Goal: Go to known website: Go to known website

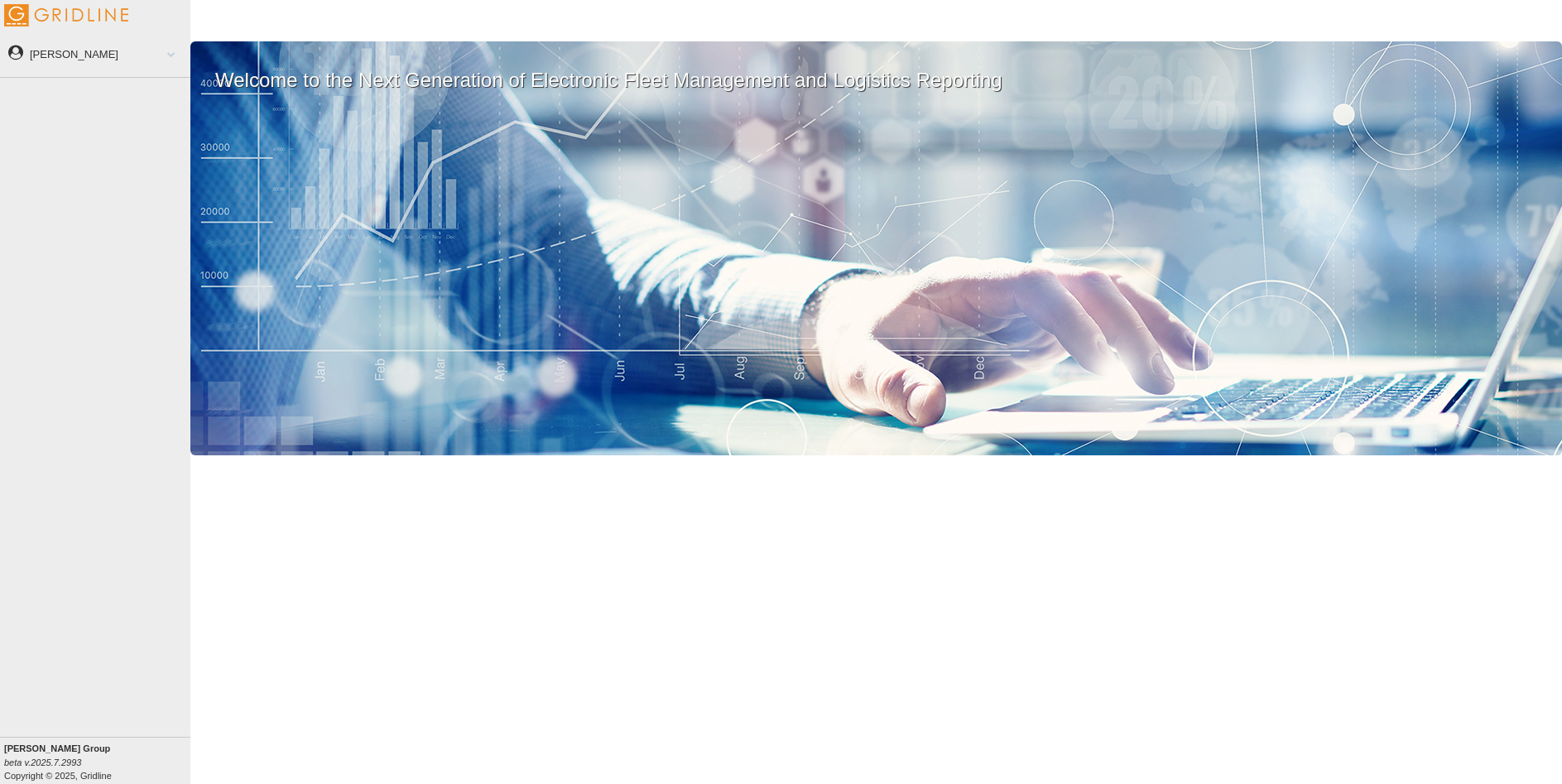
click at [161, 54] on span at bounding box center [171, 53] width 21 height 8
click at [867, 108] on div "Welcome to the Next Generation of Electronic Fleet Management and Logistics Rep…" at bounding box center [876, 248] width 1372 height 414
click at [171, 52] on span at bounding box center [167, 53] width 21 height 8
click at [64, 11] on img at bounding box center [66, 16] width 124 height 22
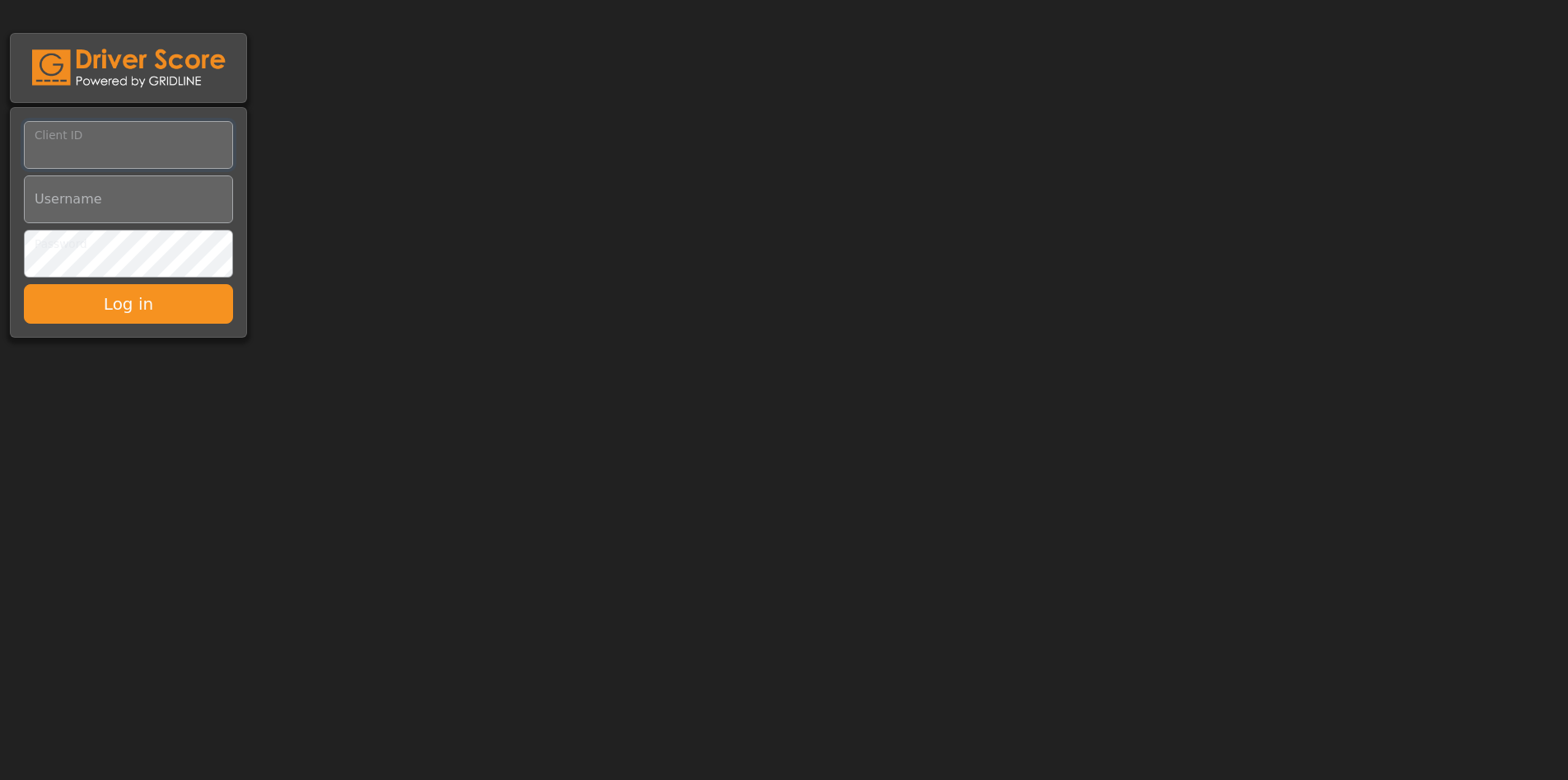
click at [169, 161] on input "Client ID" at bounding box center [128, 144] width 209 height 48
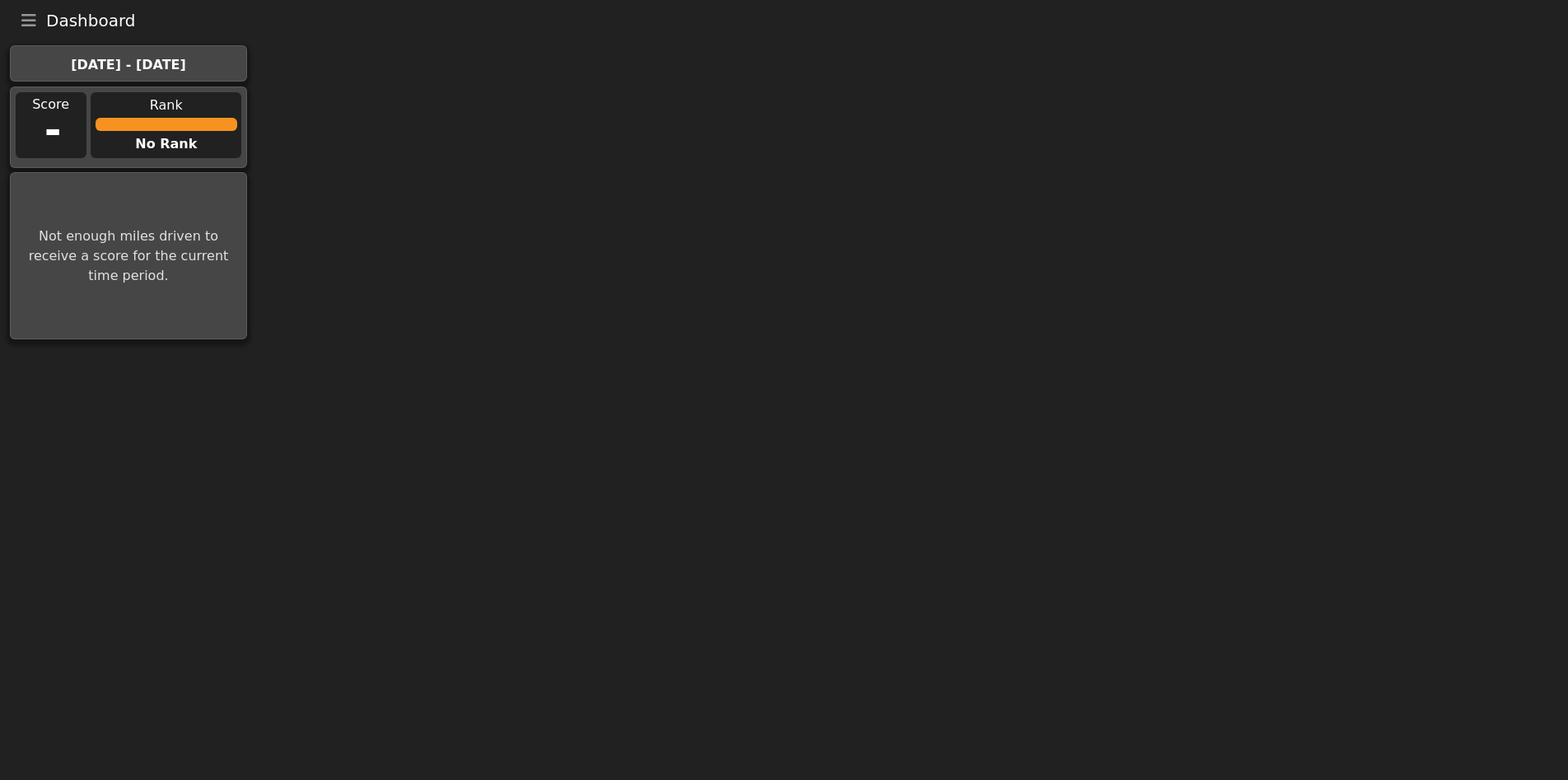
click at [25, 21] on icon "Toggle navigation" at bounding box center [28, 21] width 15 height 16
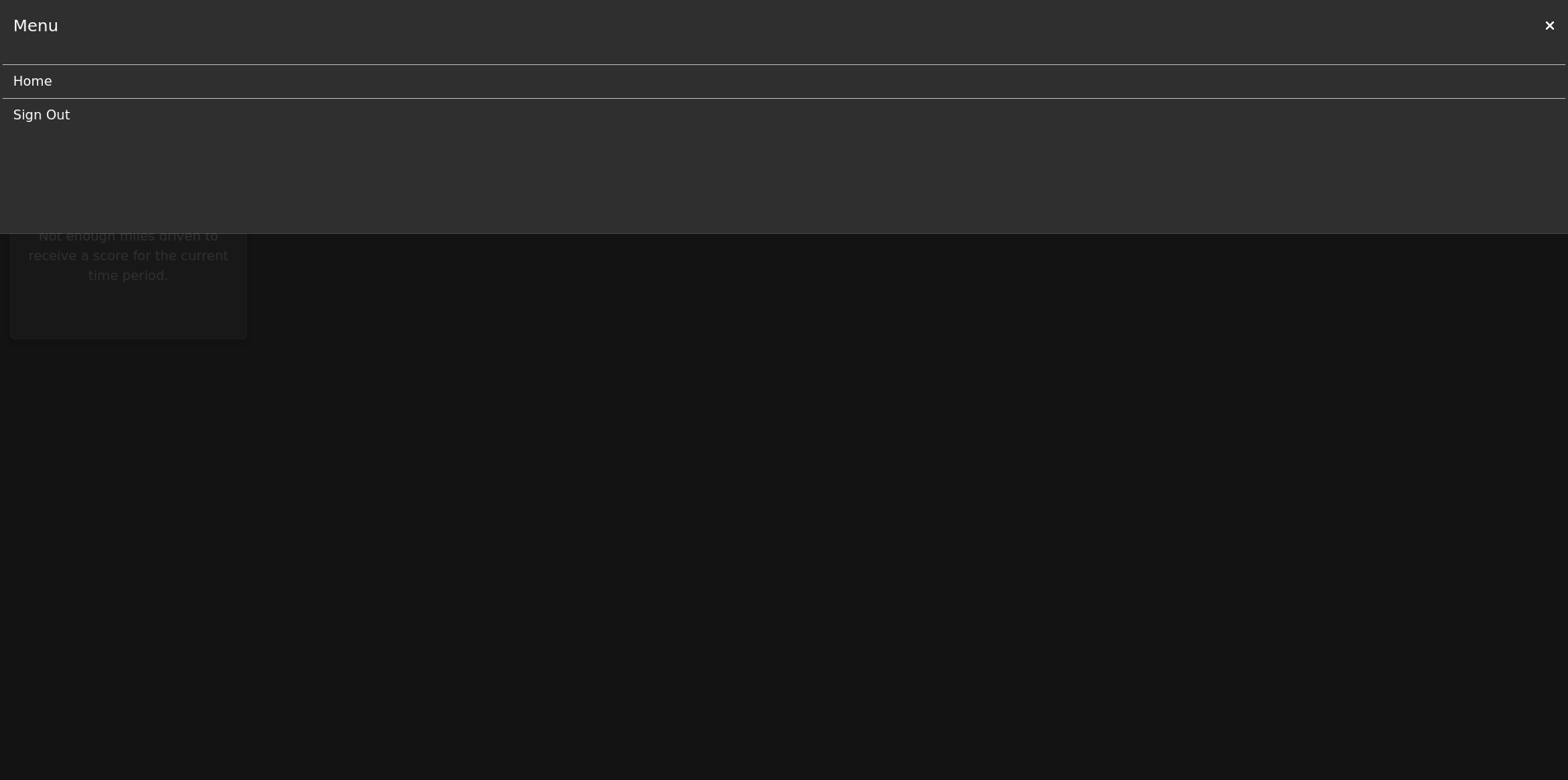
click at [59, 87] on link "Home" at bounding box center [777, 81] width 1529 height 33
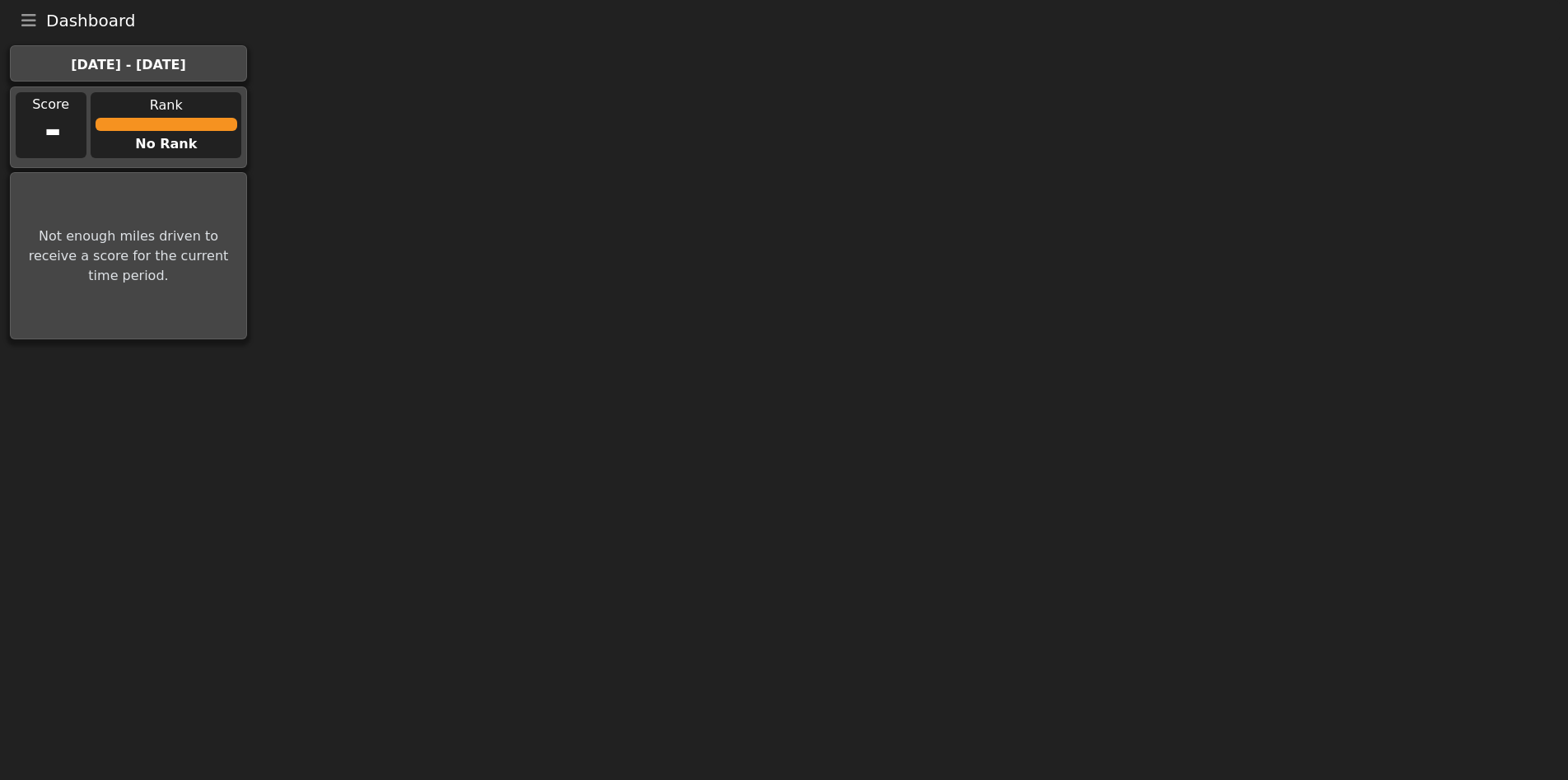
click at [29, 26] on icon "Toggle navigation" at bounding box center [28, 21] width 15 height 16
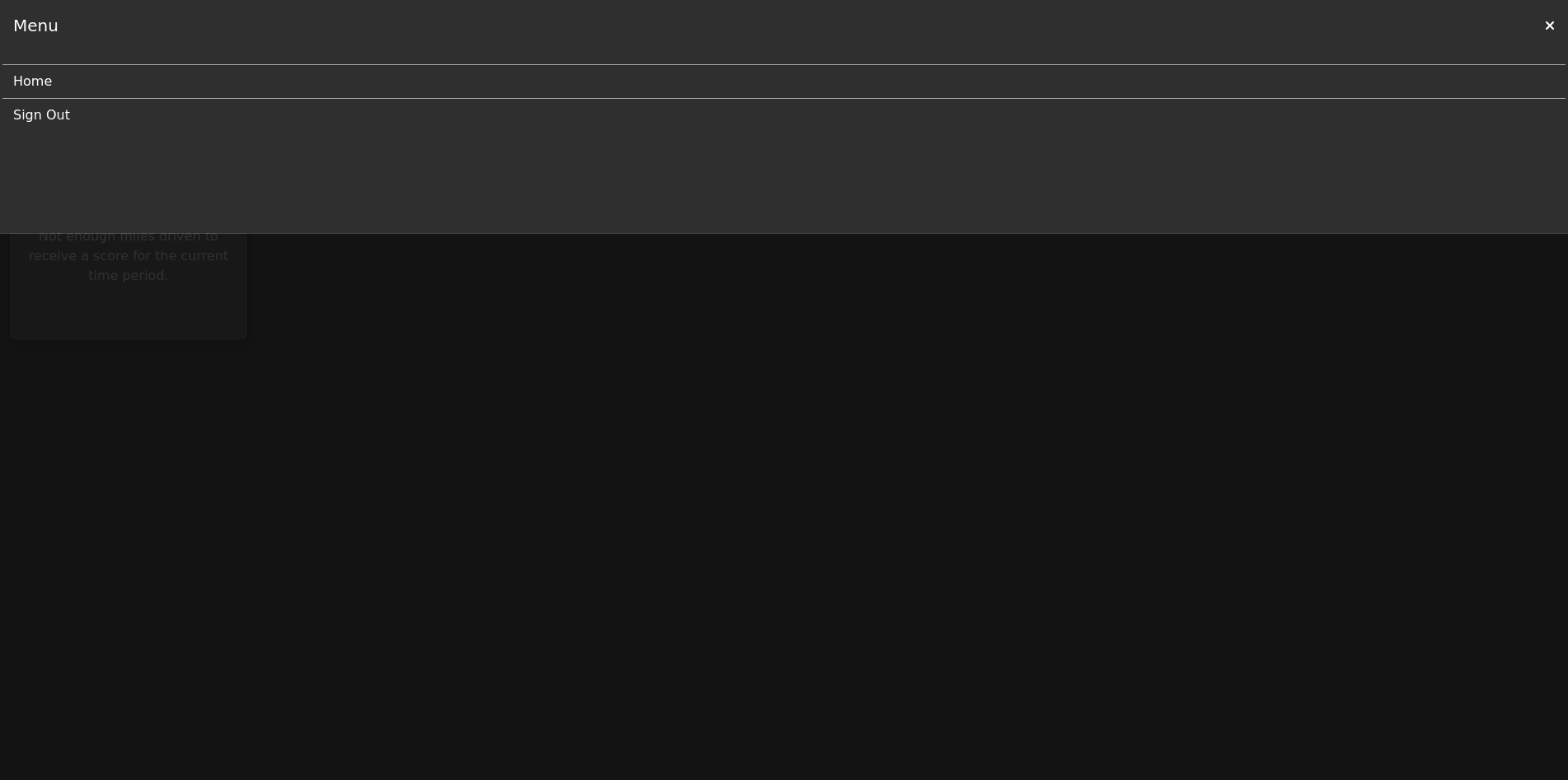
click at [50, 83] on link "Home" at bounding box center [777, 81] width 1529 height 33
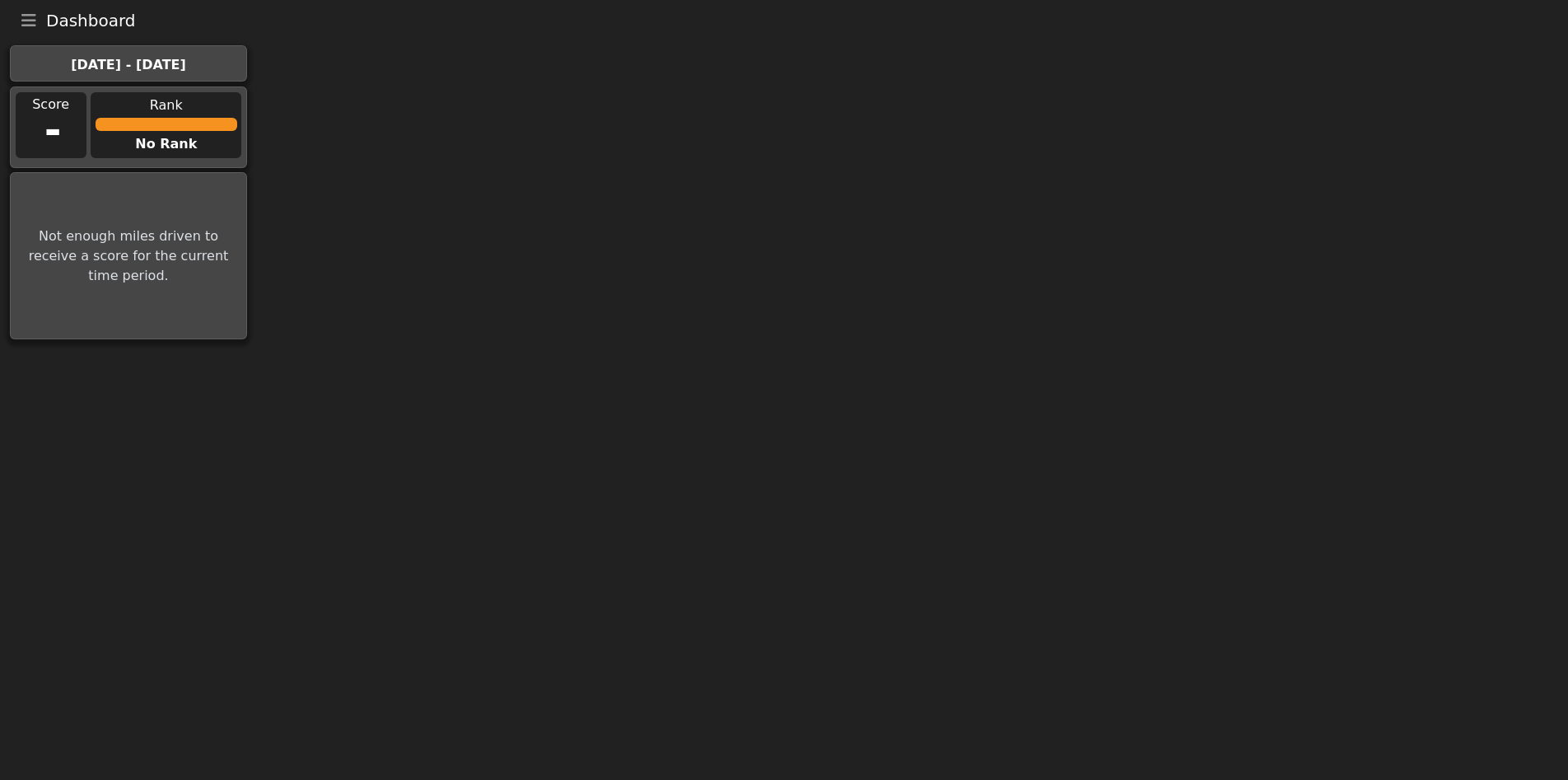
click at [31, 21] on icon "Toggle navigation" at bounding box center [28, 21] width 15 height 16
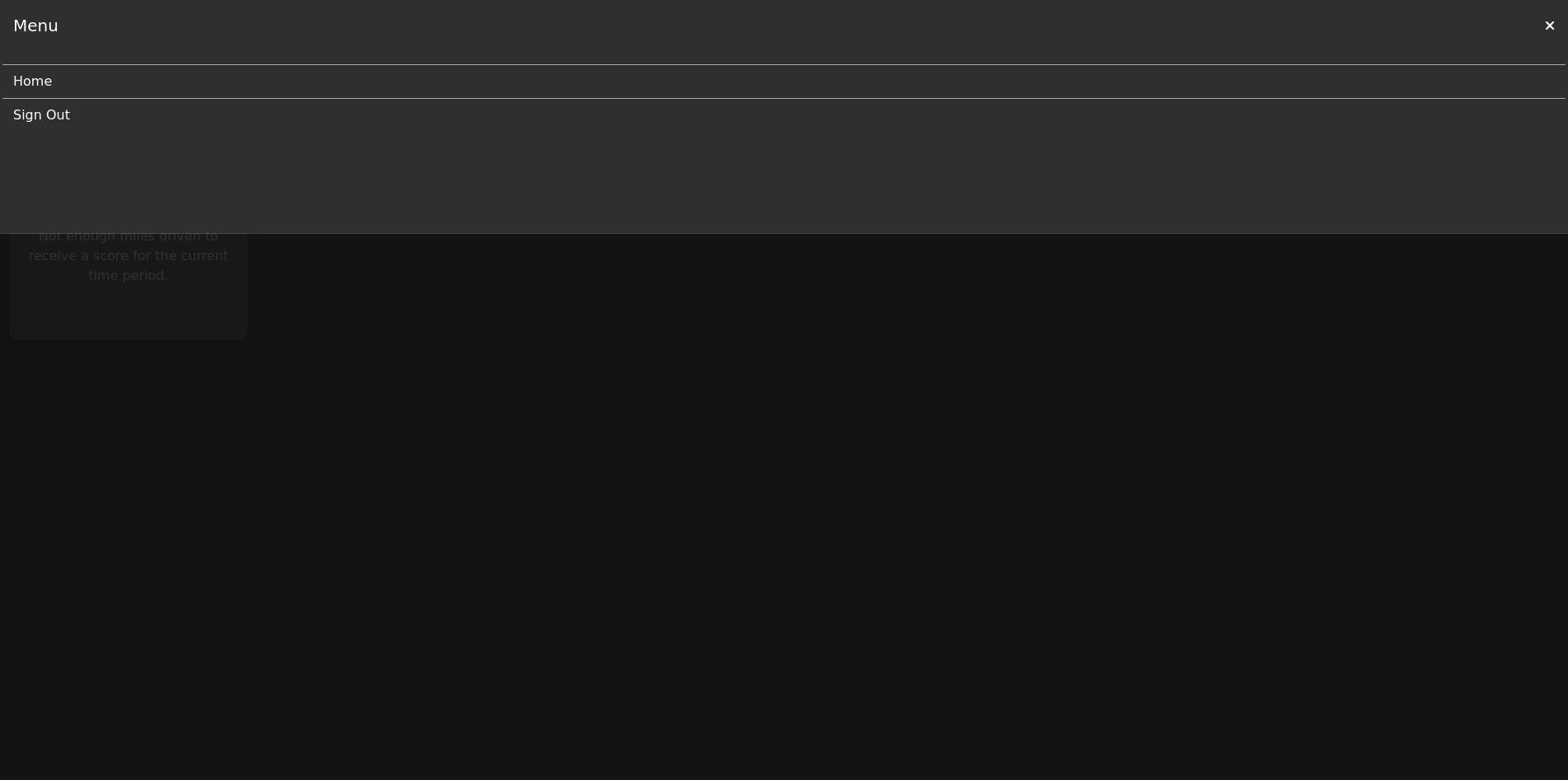
click at [1547, 23] on icon at bounding box center [1550, 26] width 10 height 13
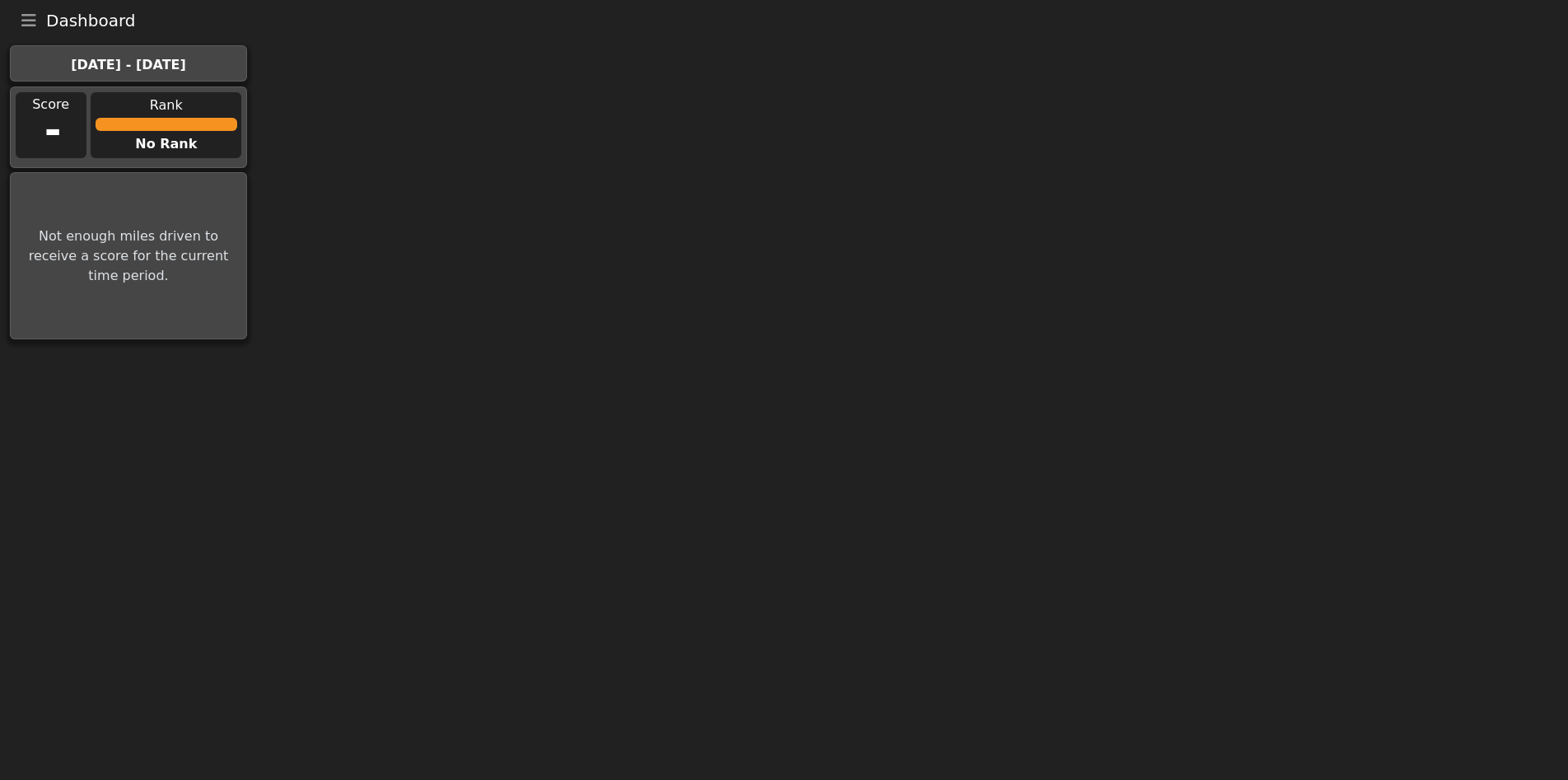
click at [106, 20] on span "Dashboard" at bounding box center [91, 21] width 90 height 16
click at [634, 217] on body "Dashboard Menu Home Sign Out Sep 28th - Oct 4th Score - Rank No Rank Not enough…" at bounding box center [784, 172] width 1568 height 344
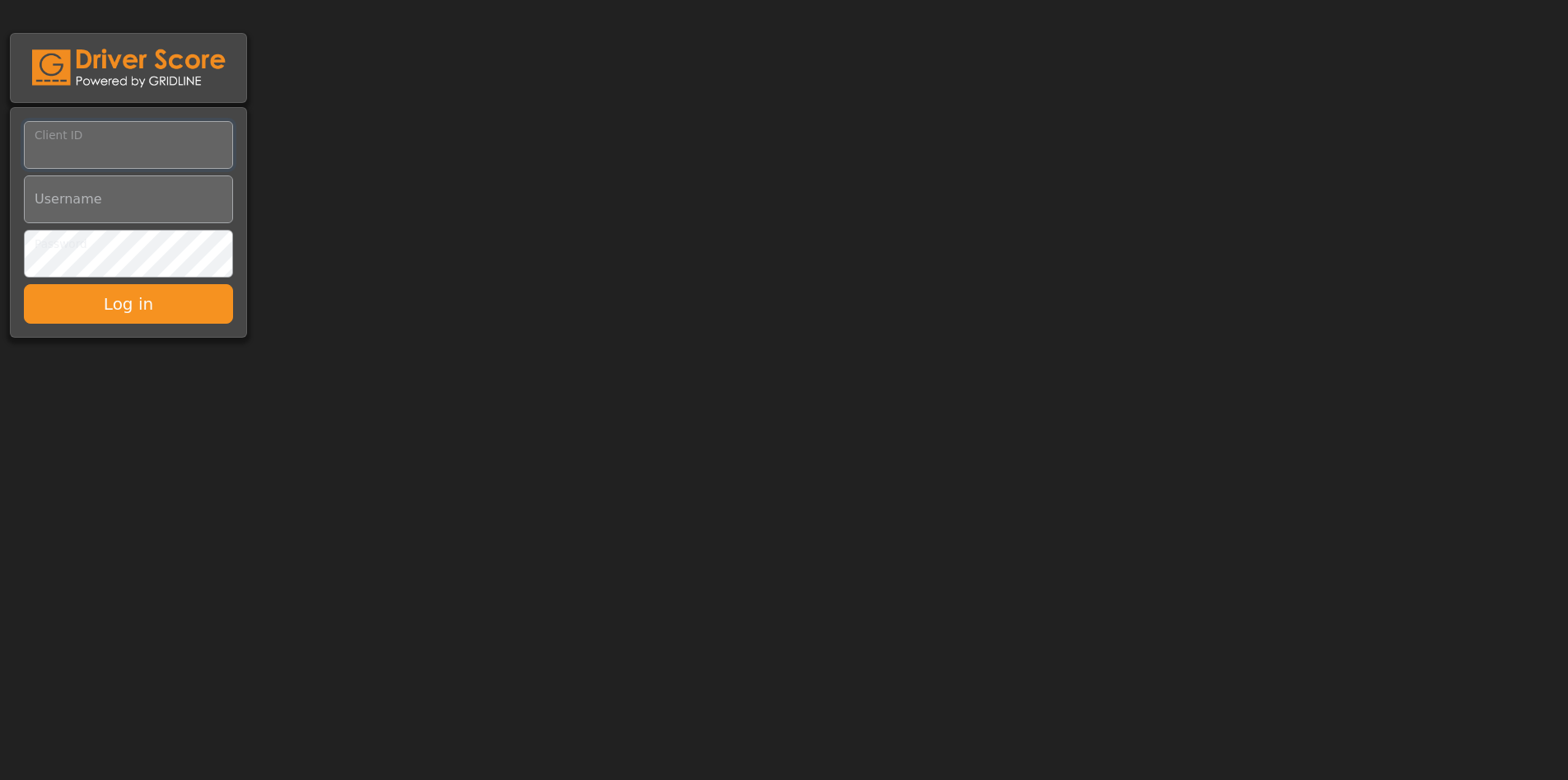
click at [187, 140] on input "Client ID" at bounding box center [128, 144] width 209 height 48
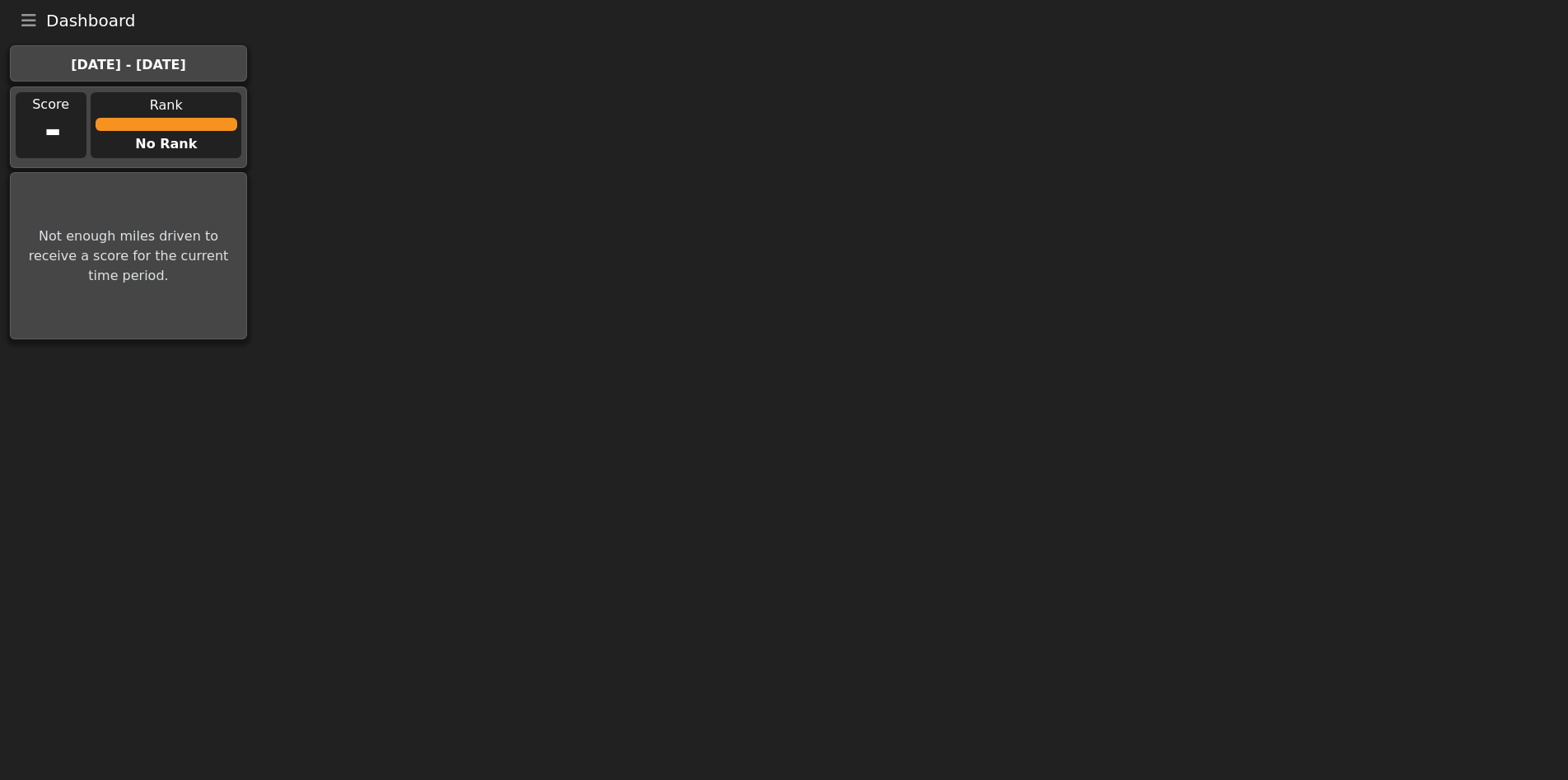
drag, startPoint x: 162, startPoint y: 225, endPoint x: 166, endPoint y: 166, distance: 59.1
click at [164, 219] on div "Not enough miles driven to receive a score for the current time period." at bounding box center [129, 255] width 227 height 155
click at [31, 128] on div "-" at bounding box center [50, 131] width 70 height 62
